Goal: Find specific page/section: Find specific page/section

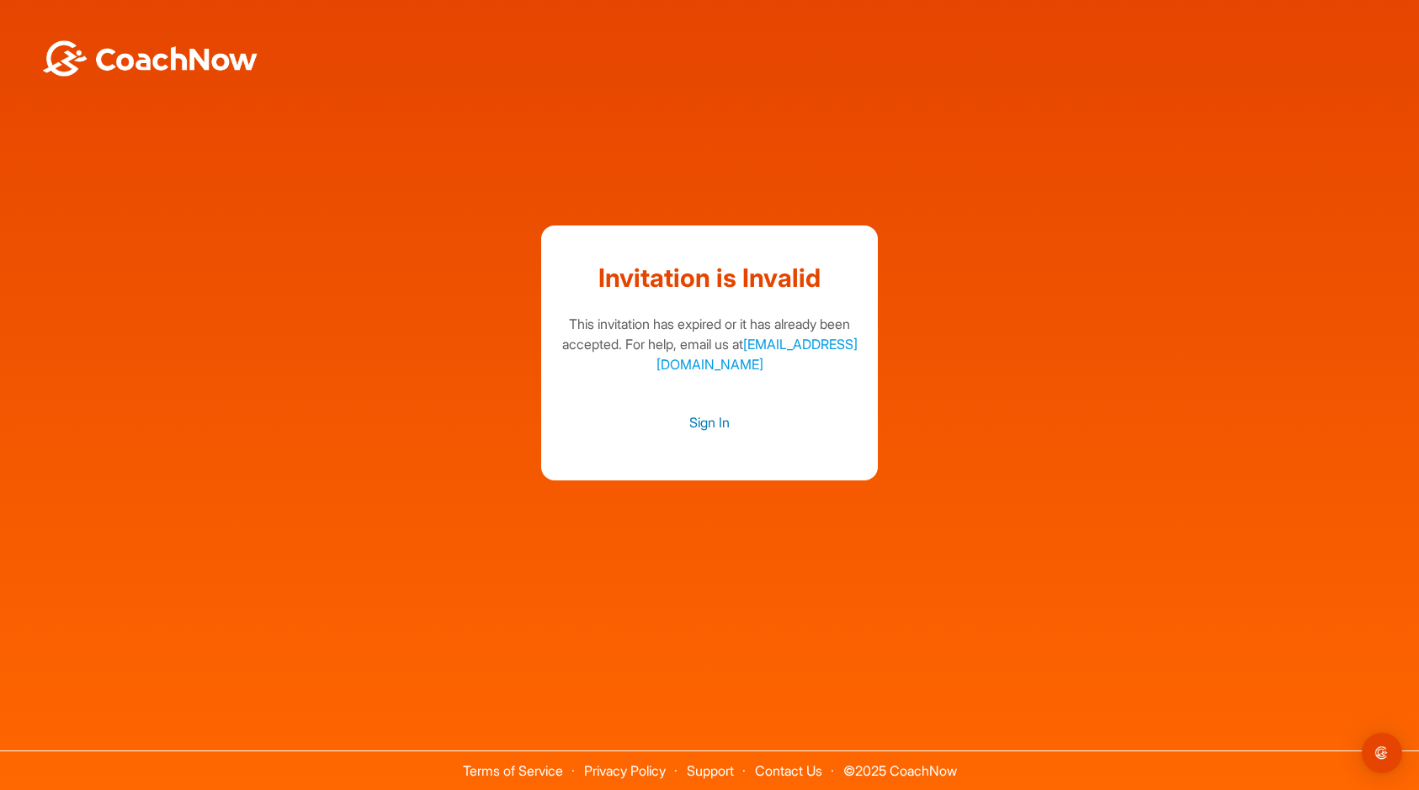
click at [713, 423] on link "Sign In" at bounding box center [709, 422] width 303 height 22
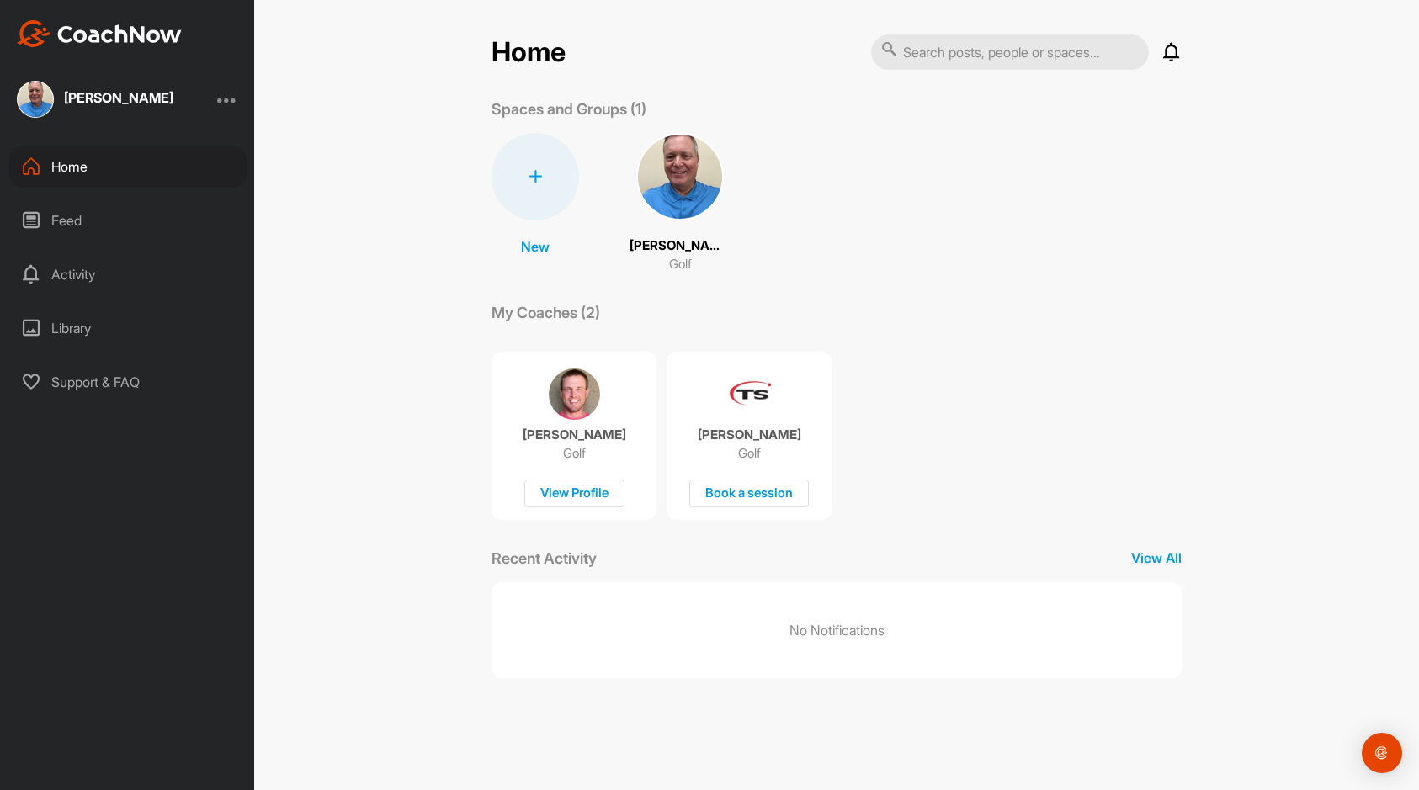
click at [666, 169] on img at bounding box center [680, 177] width 88 height 88
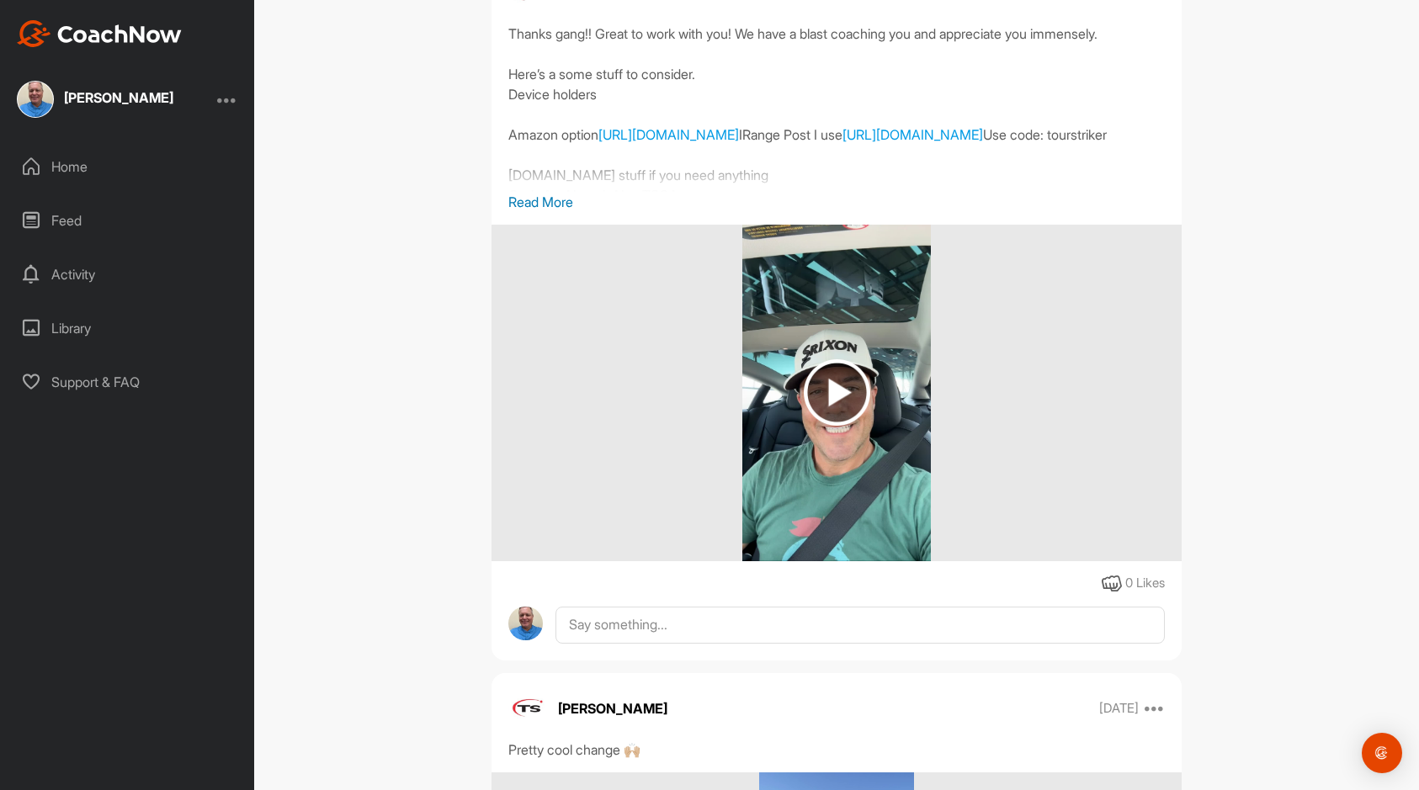
scroll to position [1683, 0]
